Goal: Information Seeking & Learning: Find specific fact

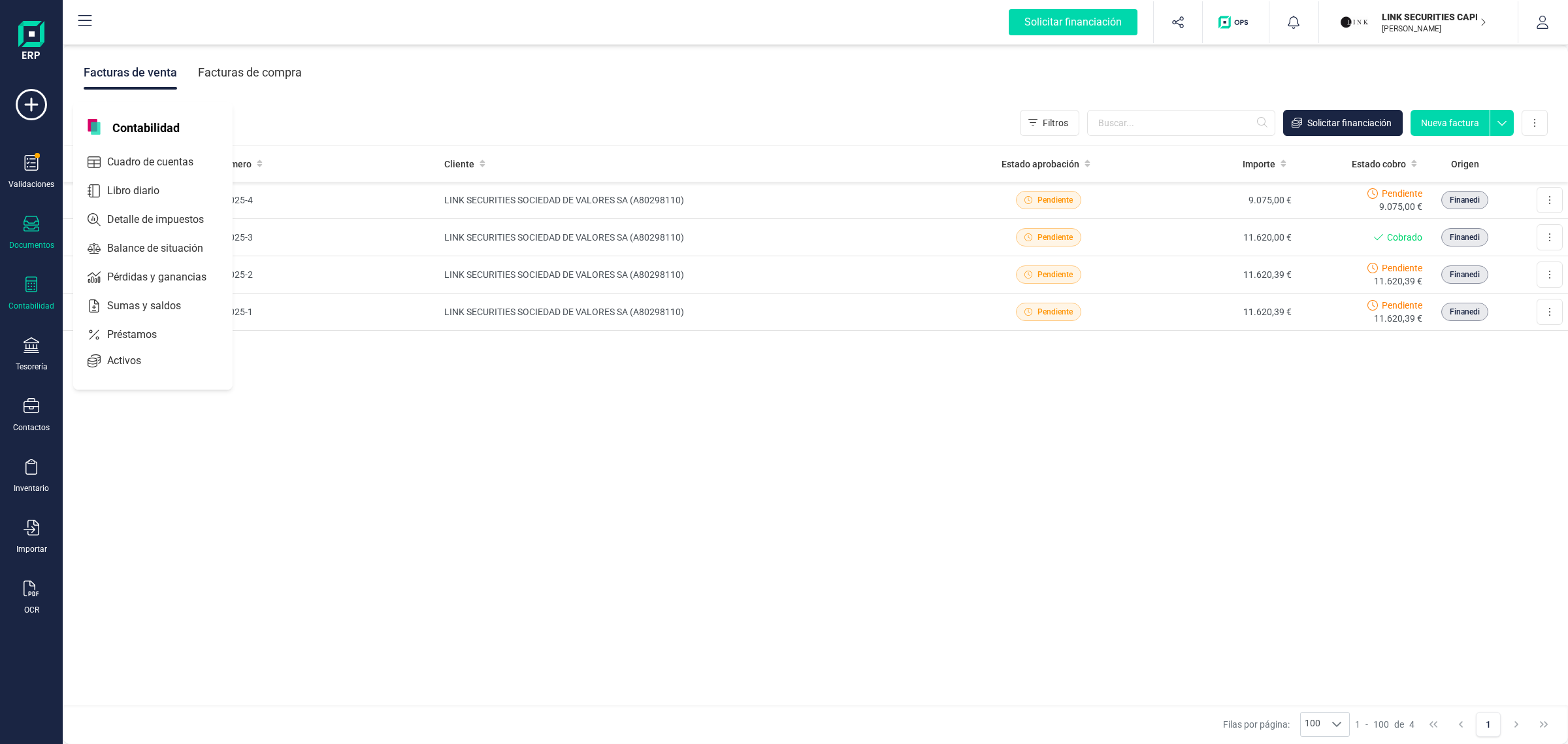
click at [41, 289] on div "Contabilidad" at bounding box center [31, 294] width 52 height 35
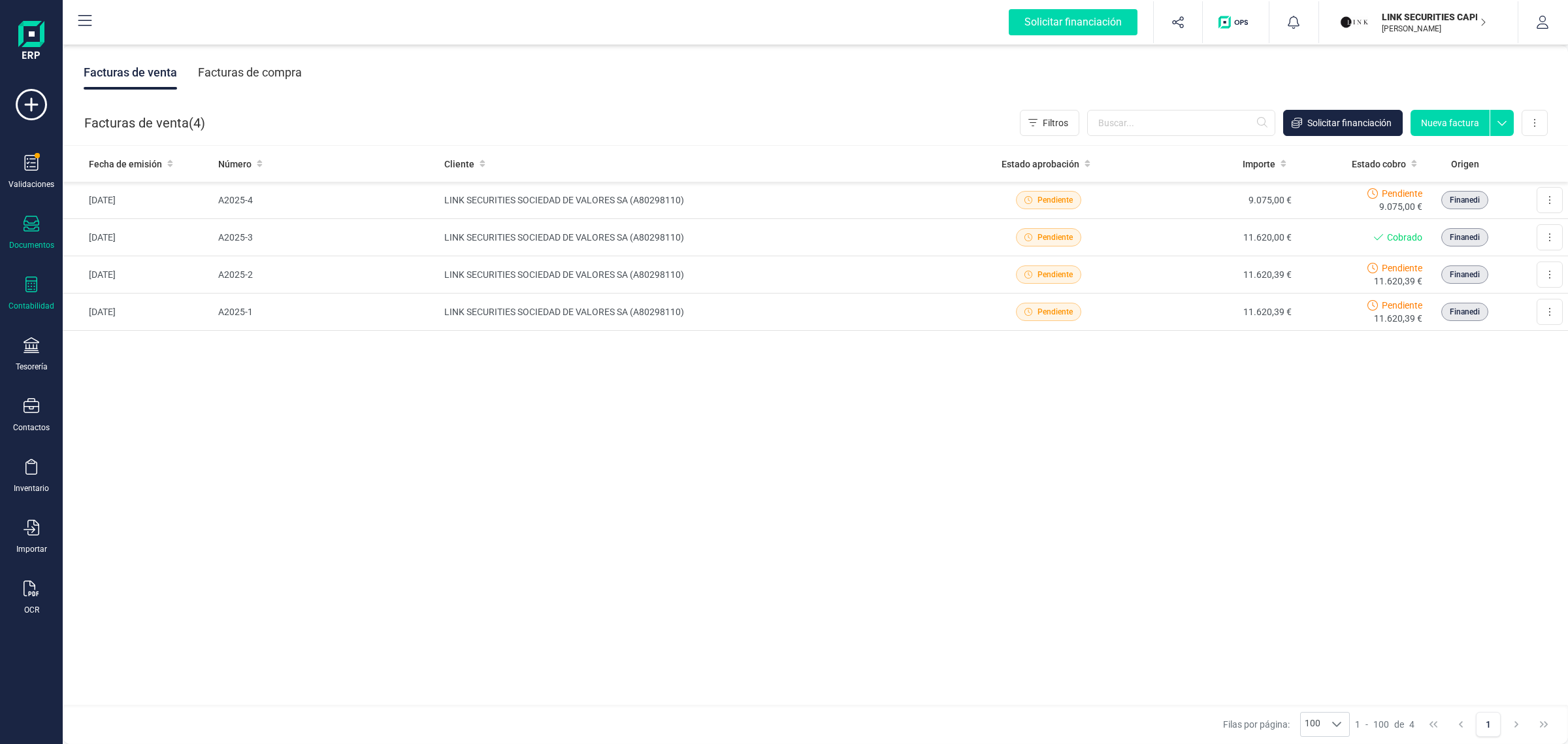
click at [43, 296] on div "Contabilidad" at bounding box center [31, 294] width 52 height 35
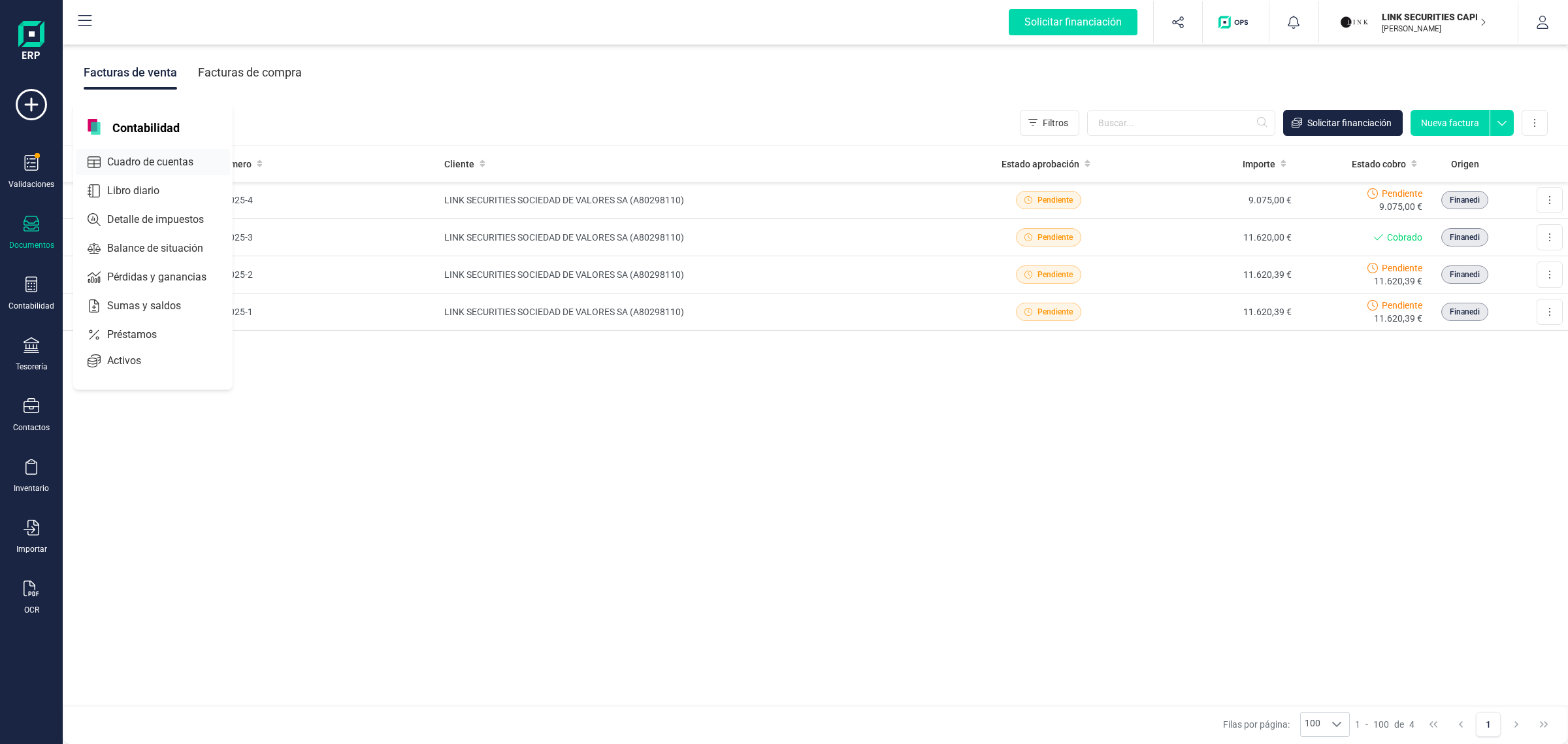
click at [167, 149] on div "Cuadro de cuentas" at bounding box center [152, 162] width 154 height 26
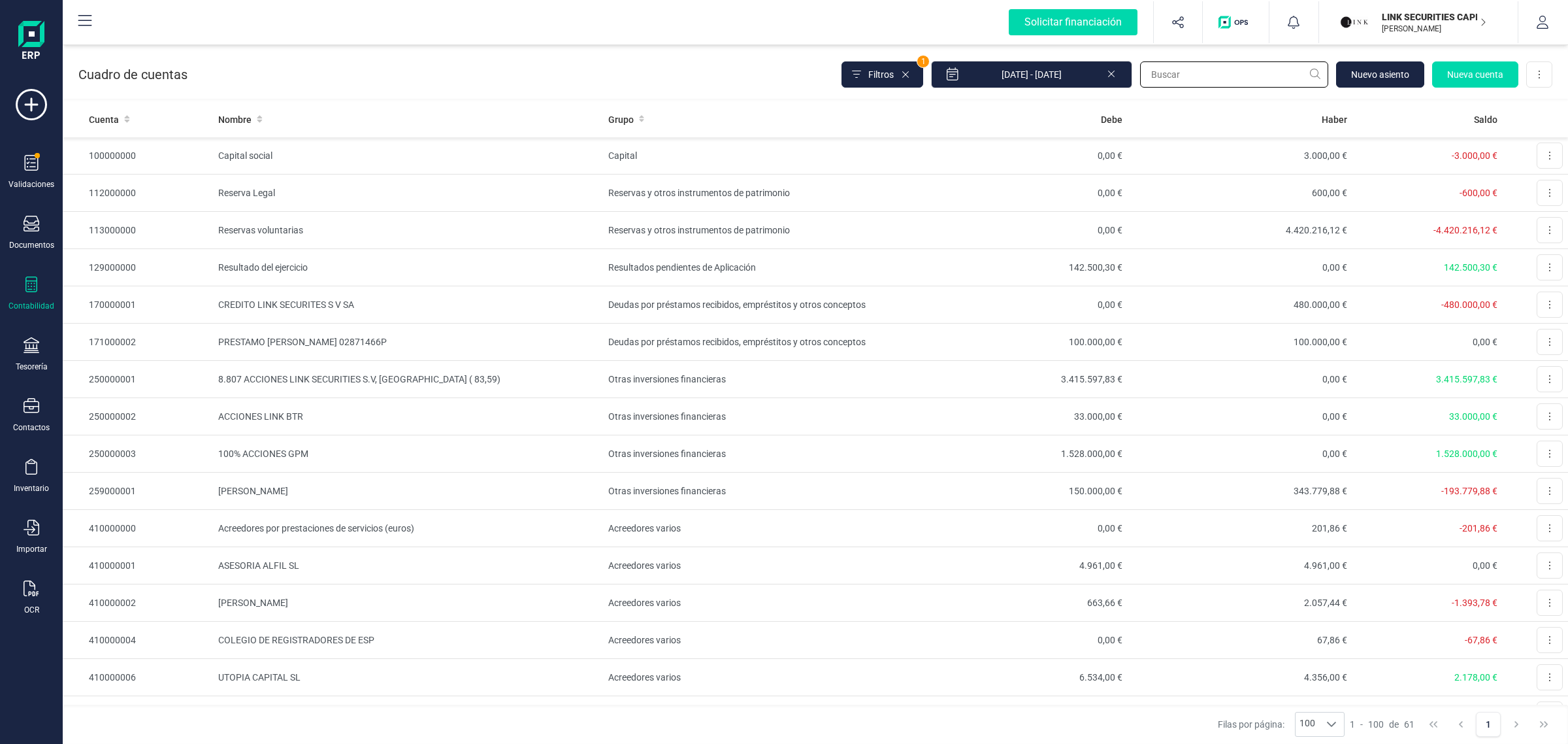
click at [1183, 73] on input "text" at bounding box center [1234, 74] width 188 height 26
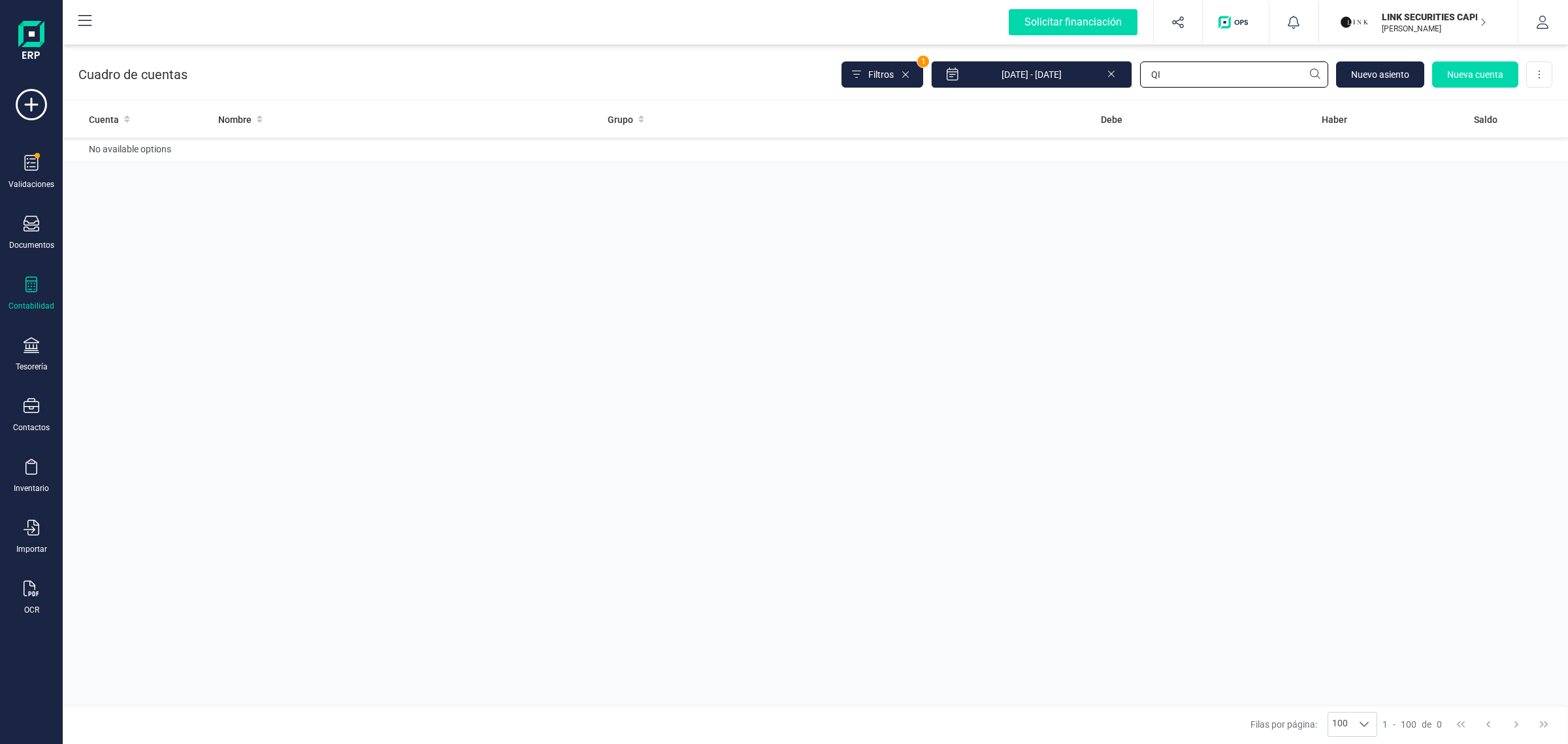
type input "Q"
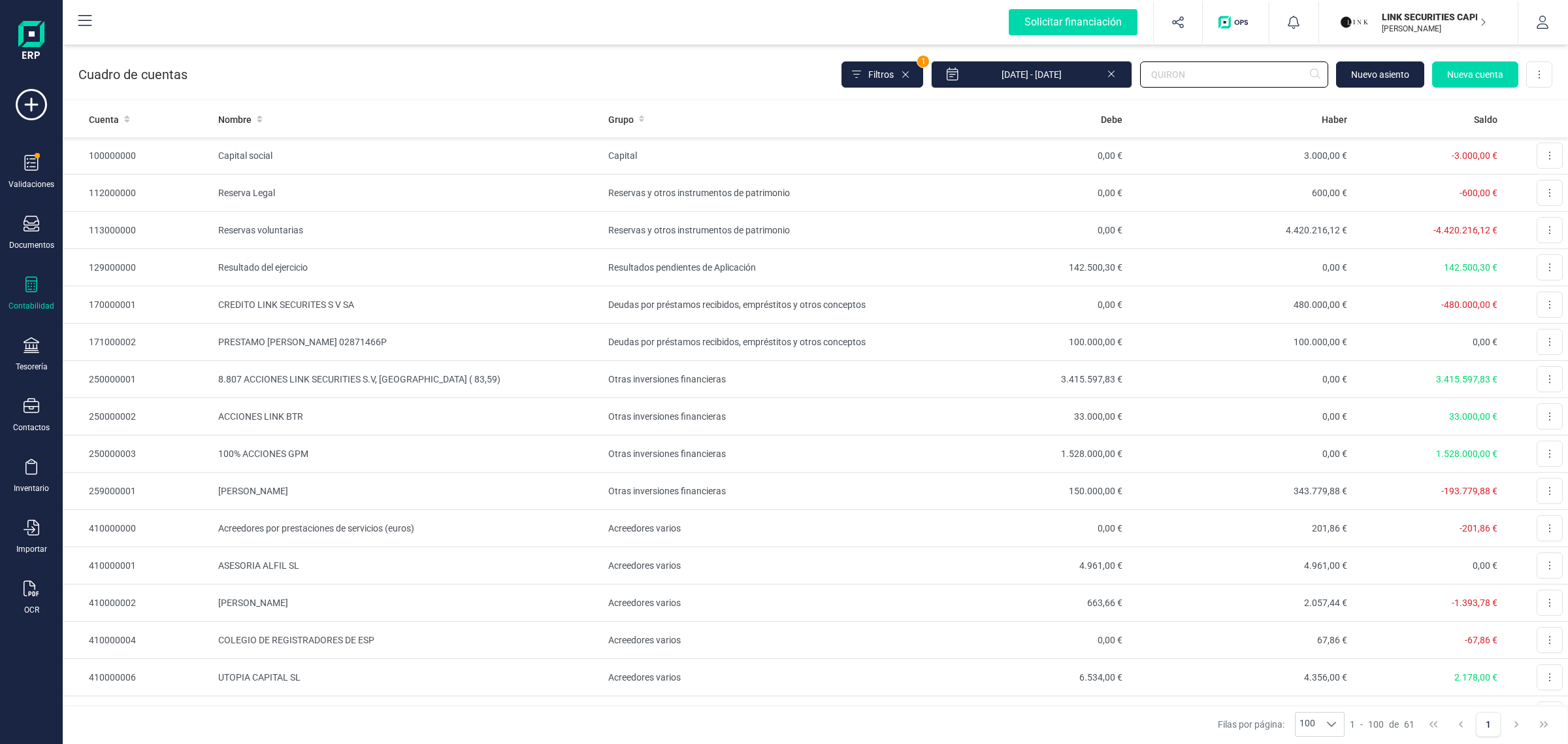
type input "QUIRON"
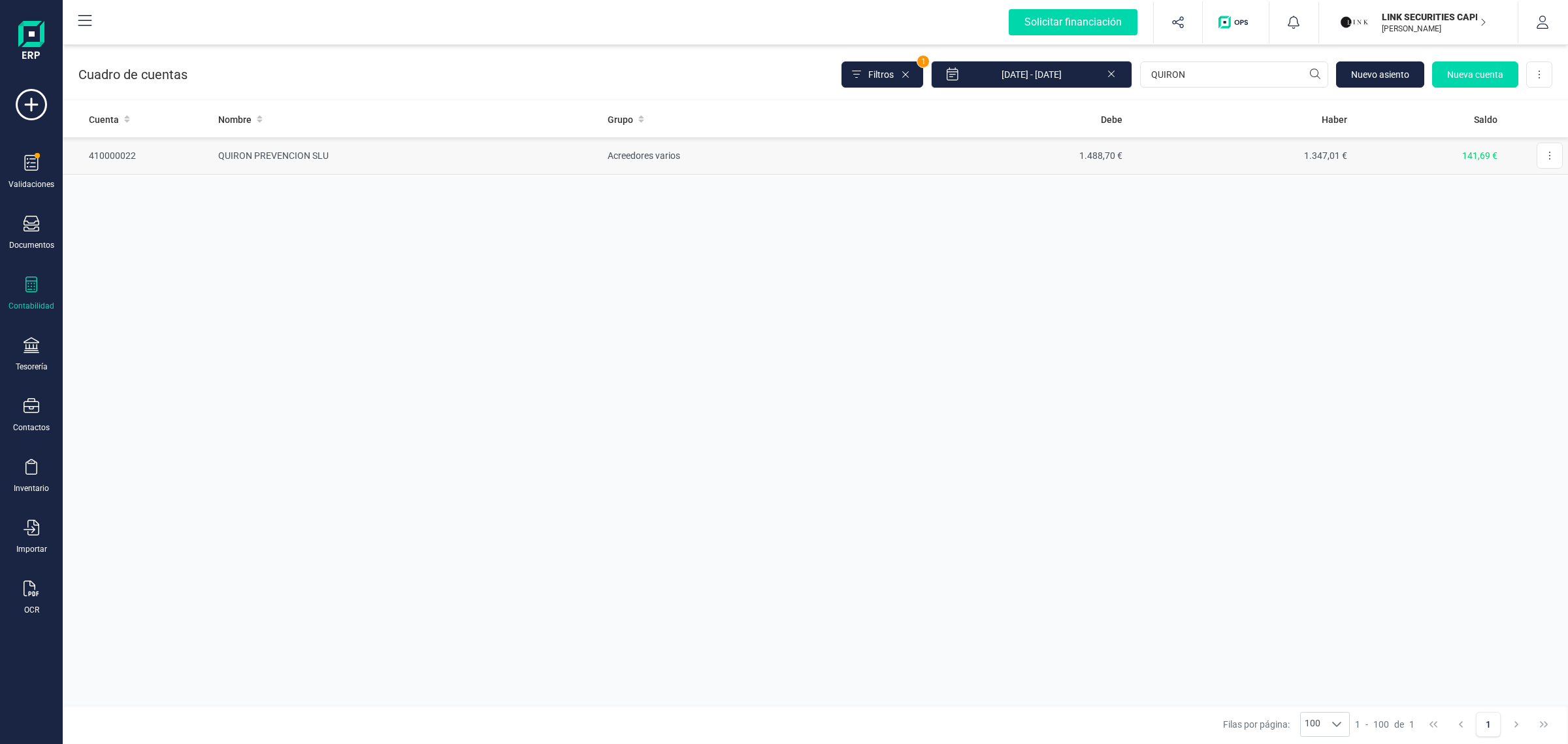
click at [716, 151] on td "Acreedores varios" at bounding box center [752, 156] width 300 height 37
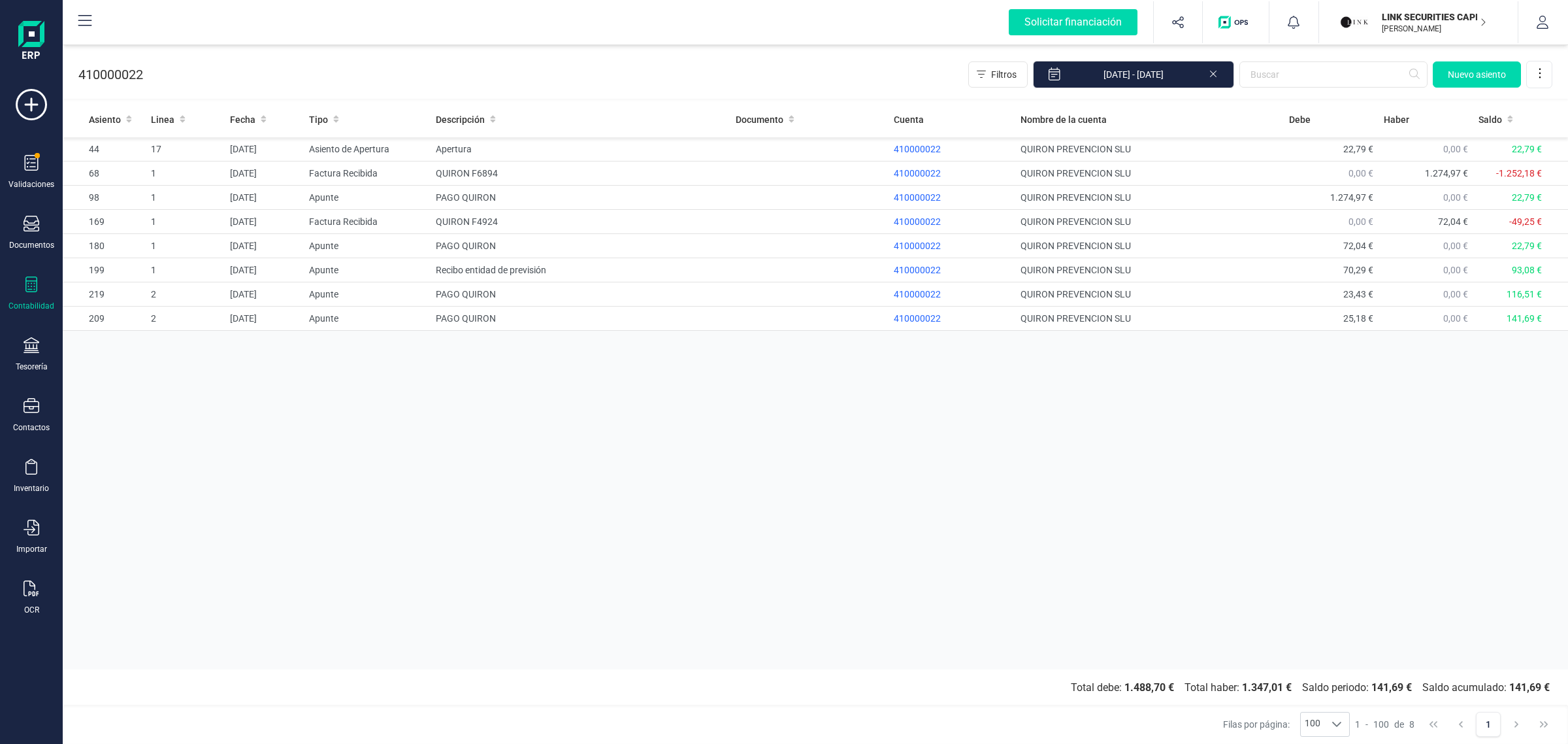
click at [589, 420] on div "Asiento Linea Fecha Tipo Descripción Documento Cuenta Nombre de la cuenta Debe …" at bounding box center [816, 385] width 1506 height 568
click at [1293, 73] on input "text" at bounding box center [1333, 74] width 188 height 26
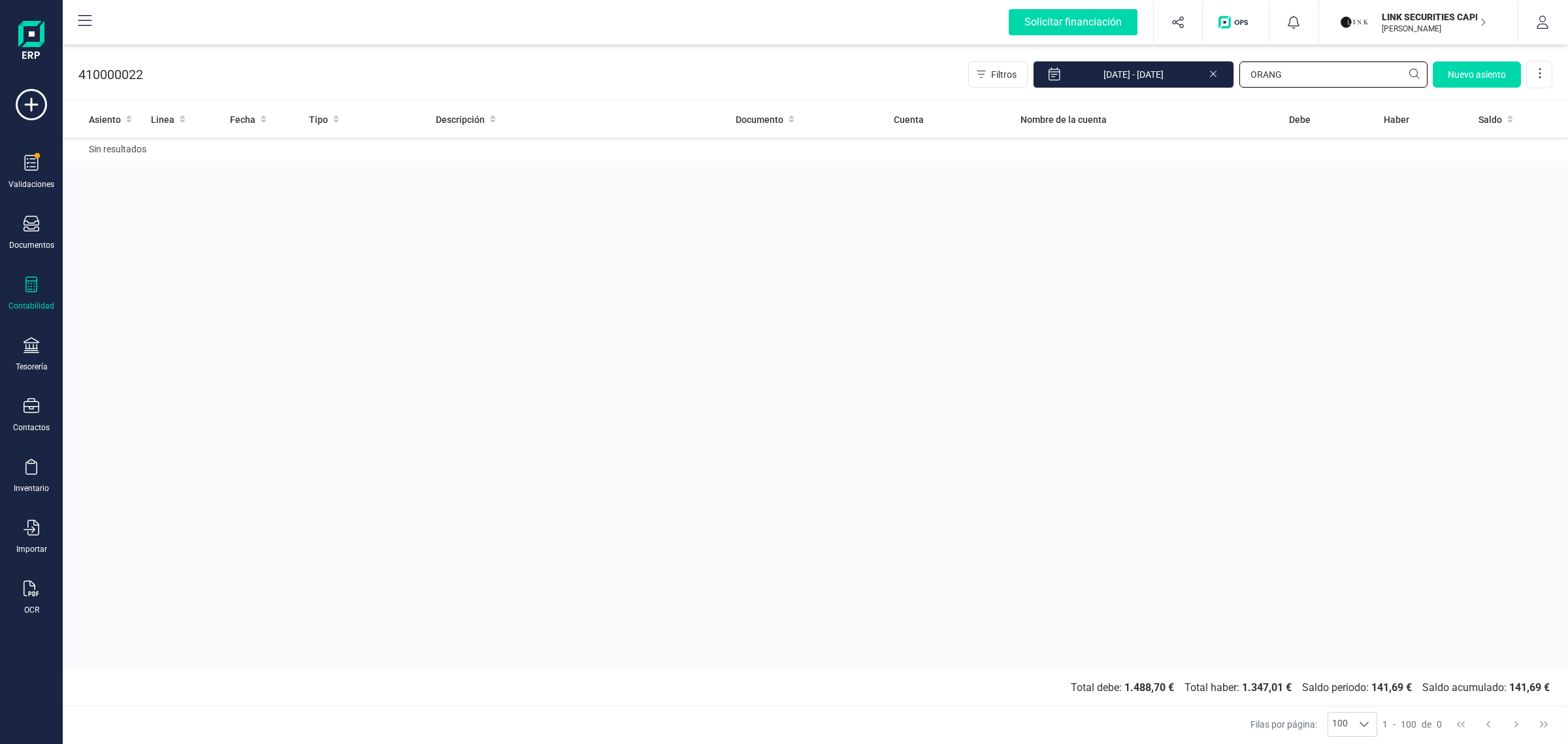
type input "ORANGE"
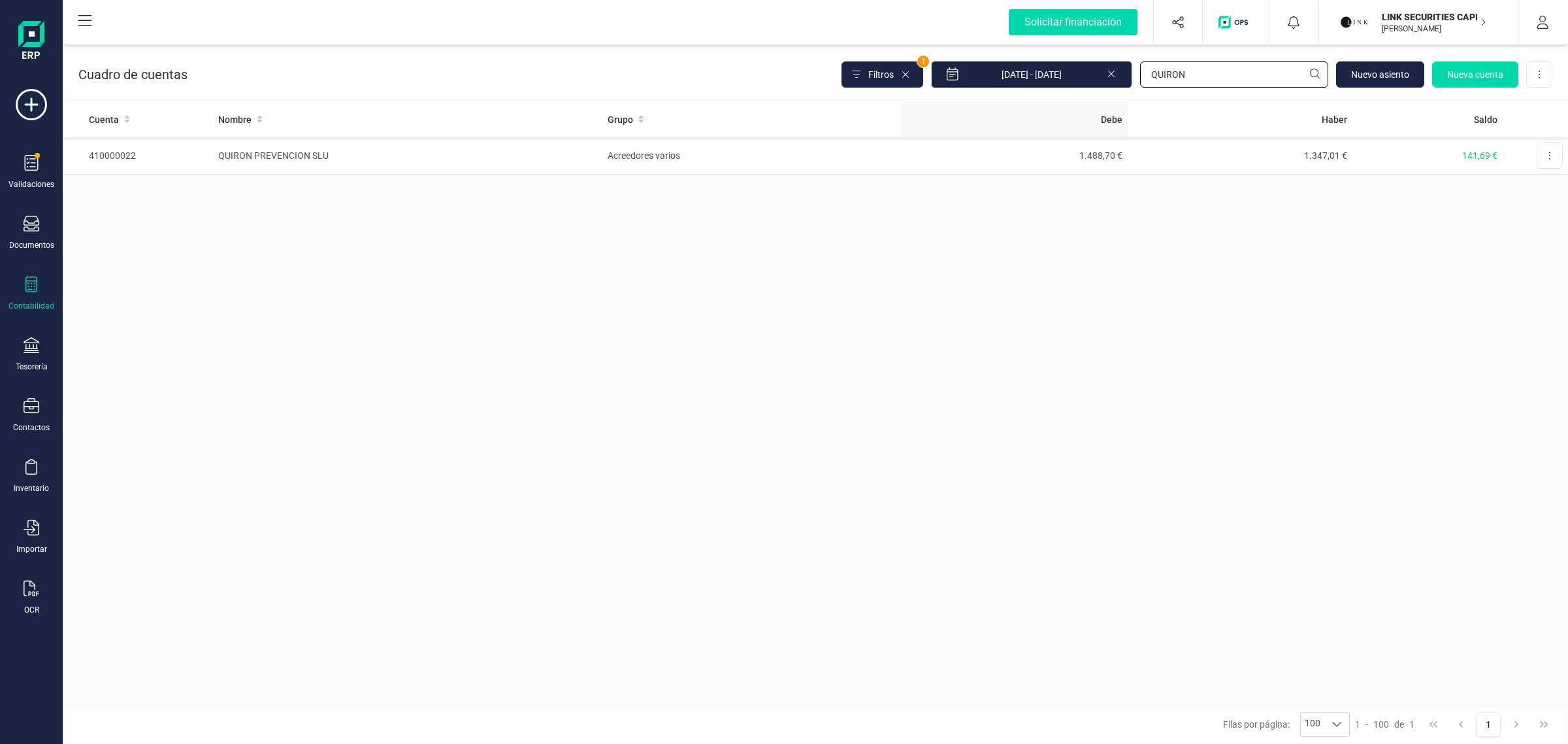
drag, startPoint x: 1211, startPoint y: 81, endPoint x: 988, endPoint y: 112, distance: 225.1
click at [992, 112] on div "Cuadro de cuentas Filtros 1 [DATE] - [DATE] QUIRON [GEOGRAPHIC_DATA] Nueva cuen…" at bounding box center [816, 394] width 1506 height 698
type input "ORANGE"
click at [883, 148] on td "Acreedores varios" at bounding box center [752, 156] width 300 height 37
click at [31, 292] on div at bounding box center [31, 286] width 16 height 19
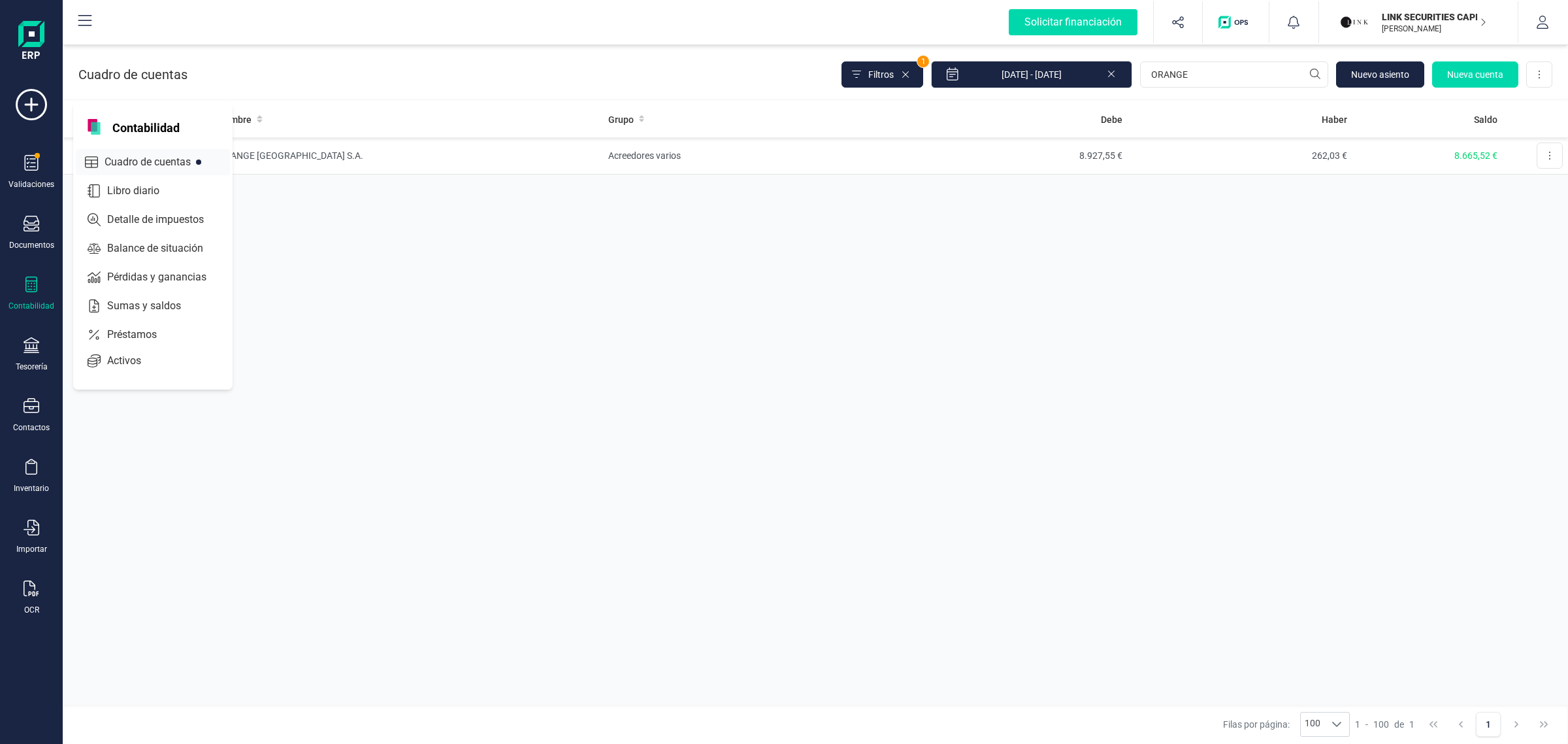
click at [172, 155] on span "Cuadro de cuentas" at bounding box center [156, 162] width 115 height 16
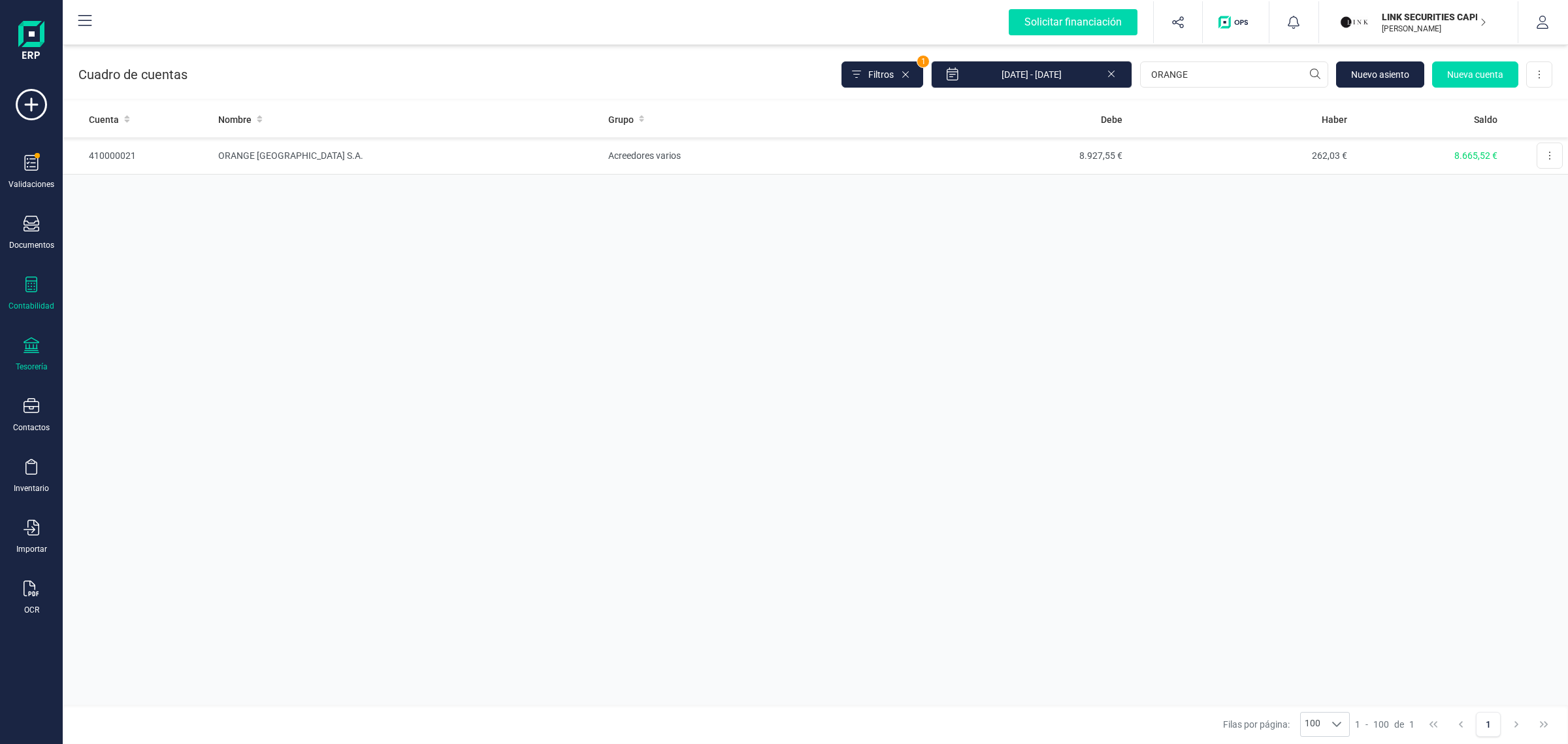
click at [31, 348] on icon at bounding box center [31, 345] width 16 height 16
